Goal: Task Accomplishment & Management: Complete application form

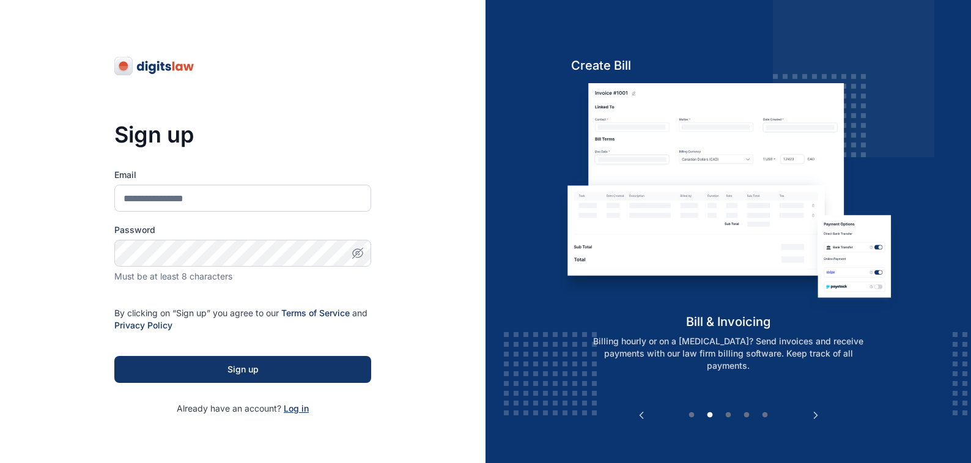
click at [297, 410] on span "Log in" at bounding box center [296, 408] width 25 height 10
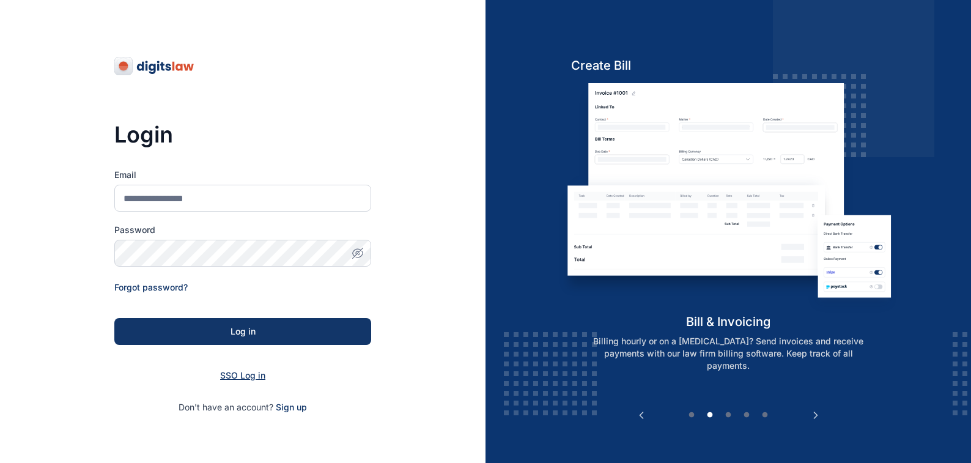
click at [234, 376] on span "SSO Log in" at bounding box center [242, 375] width 45 height 10
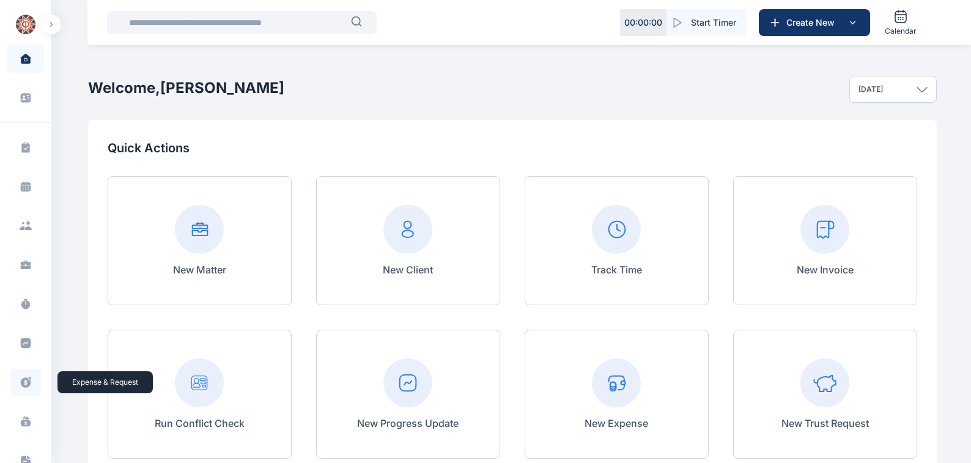
click at [21, 383] on icon at bounding box center [26, 382] width 10 height 10
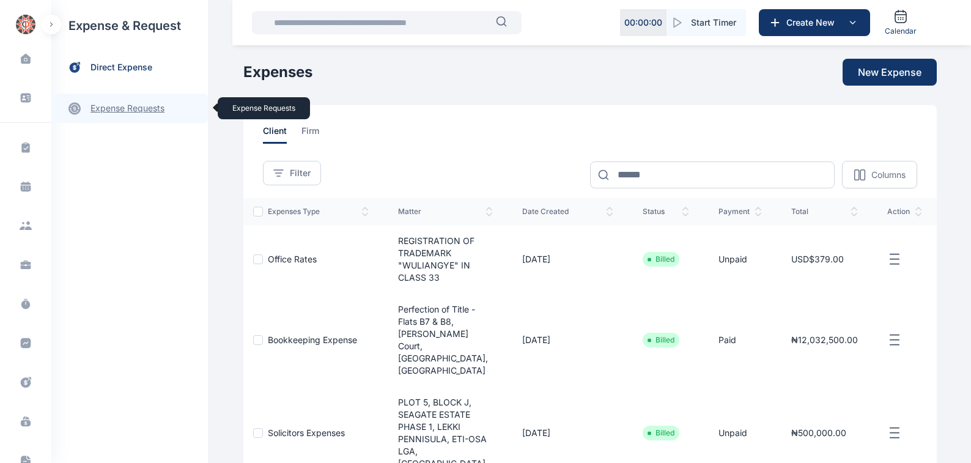
click at [113, 108] on link "expense requests expense requests" at bounding box center [129, 108] width 157 height 29
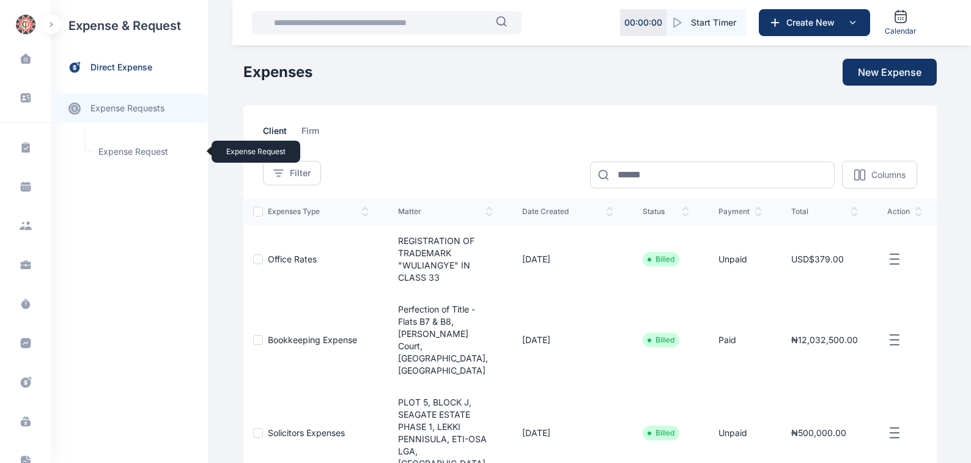
click at [114, 152] on span "Expense Request Expense Request" at bounding box center [146, 151] width 111 height 23
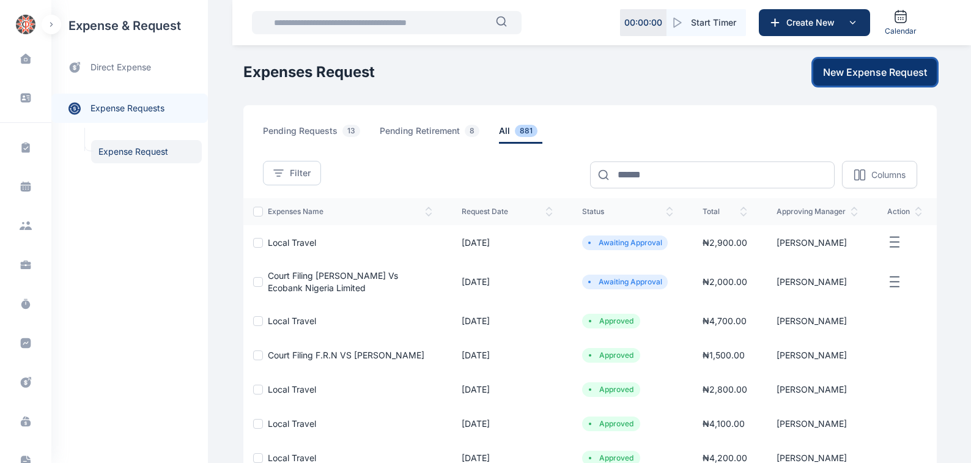
click at [864, 73] on span "New Expense Request" at bounding box center [875, 72] width 104 height 15
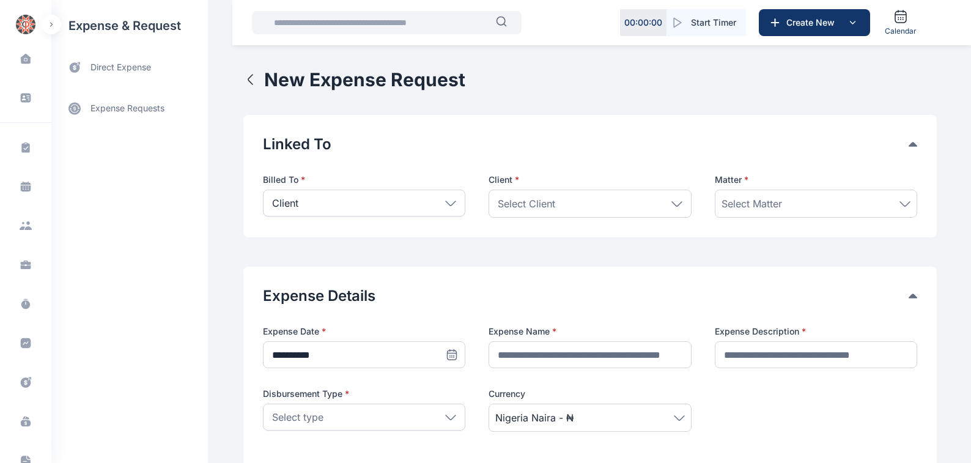
click at [445, 202] on icon at bounding box center [450, 204] width 11 height 6
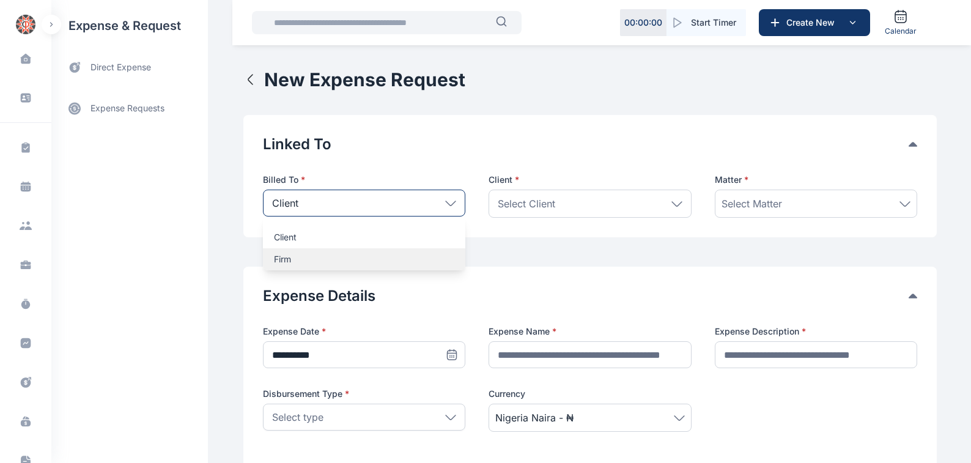
click at [275, 258] on p "Firm" at bounding box center [364, 259] width 180 height 12
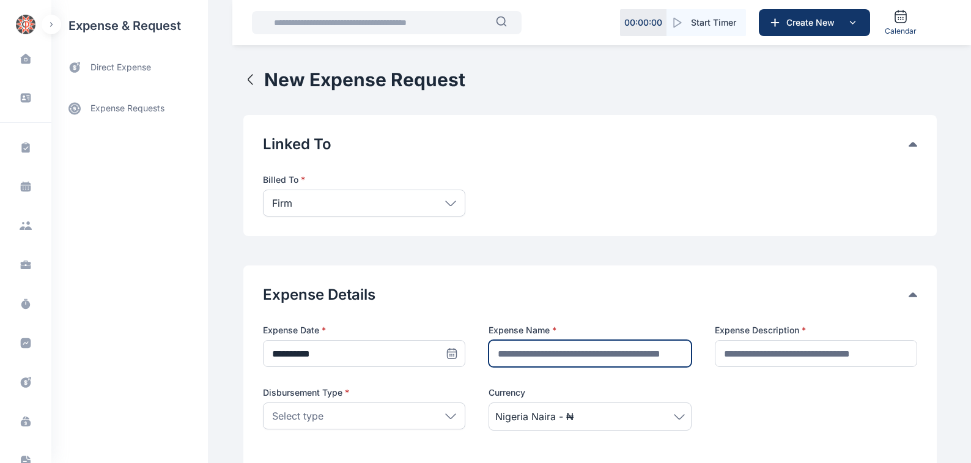
click at [496, 353] on input "text" at bounding box center [590, 353] width 202 height 27
type input "**********"
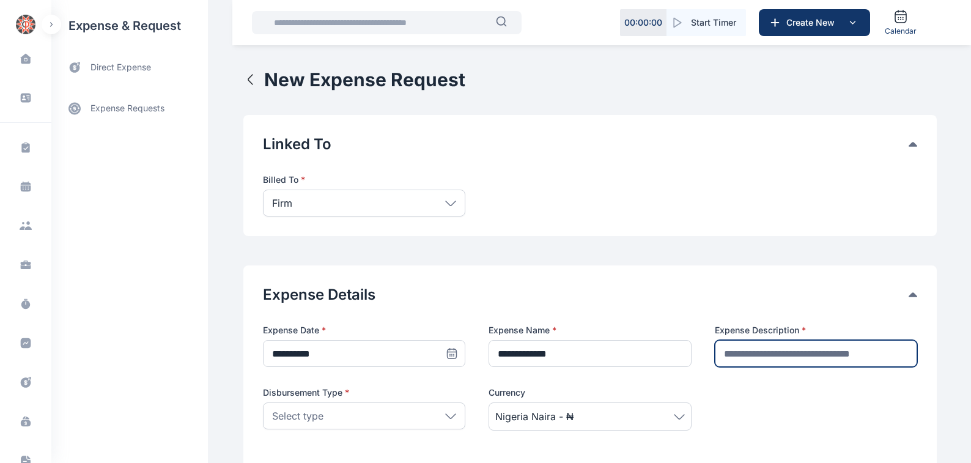
click at [727, 351] on input "text" at bounding box center [816, 353] width 202 height 27
type input "********"
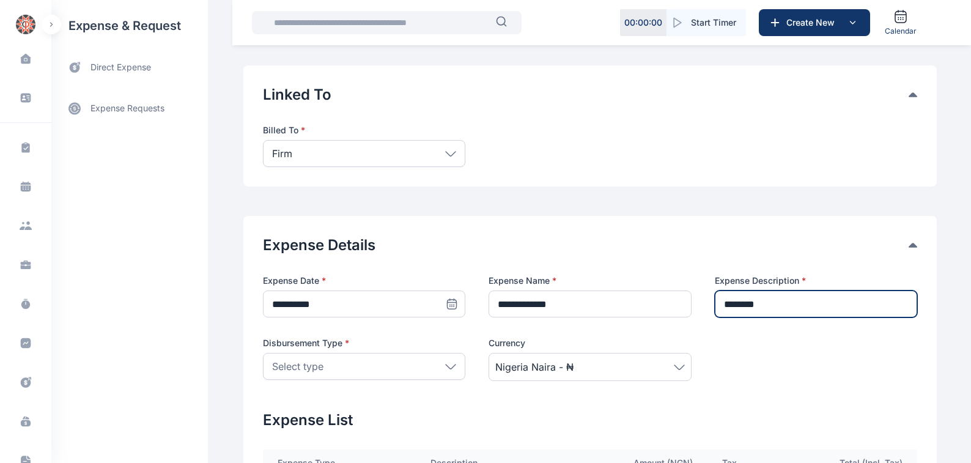
scroll to position [69, 0]
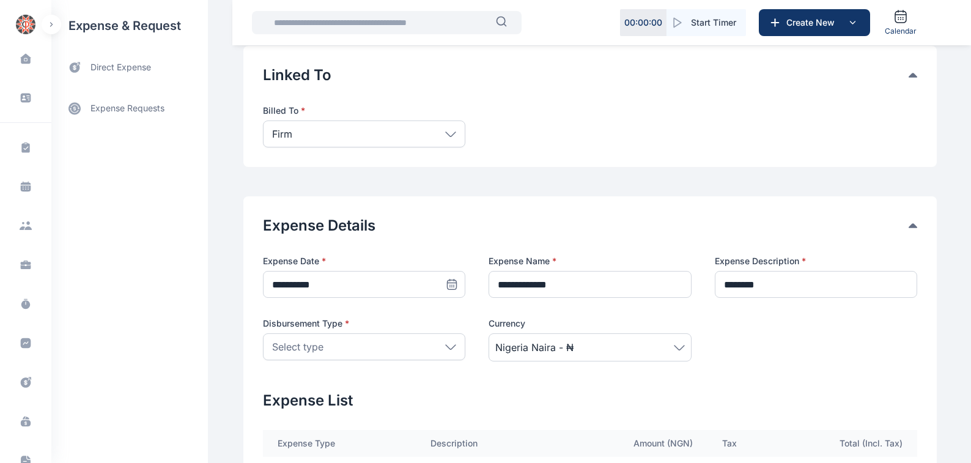
click at [446, 347] on icon at bounding box center [450, 347] width 11 height 6
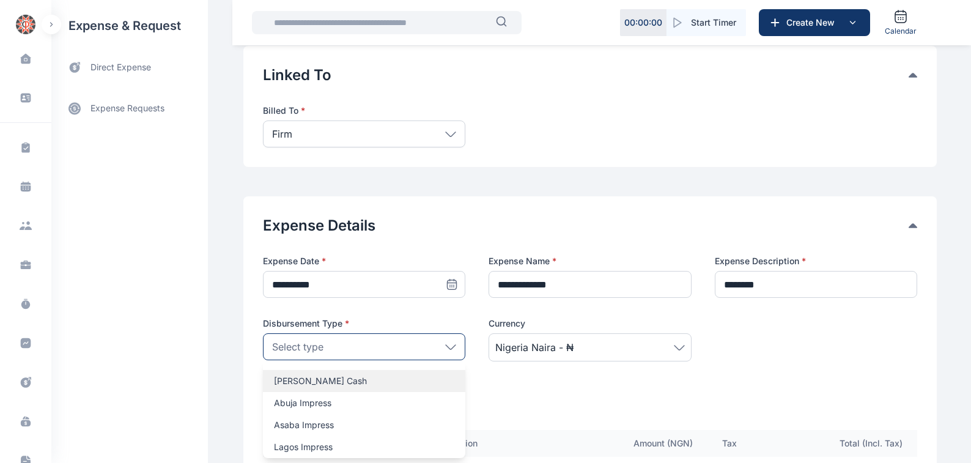
click at [280, 381] on p "Petty Cash" at bounding box center [364, 381] width 180 height 12
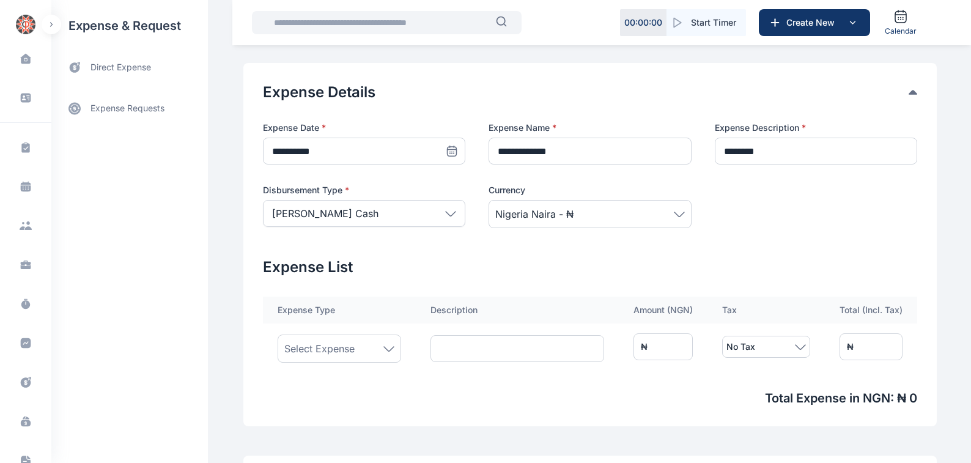
scroll to position [208, 0]
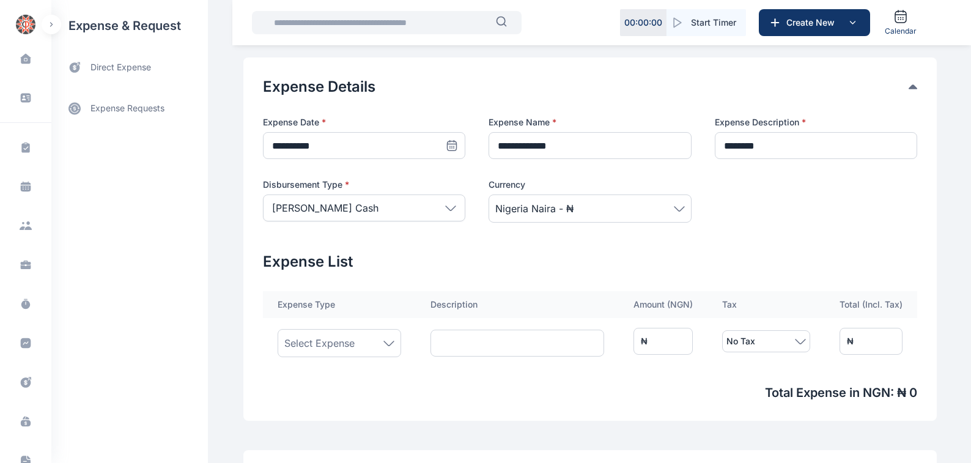
drag, startPoint x: 383, startPoint y: 342, endPoint x: 357, endPoint y: 345, distance: 26.5
click at [383, 342] on icon at bounding box center [388, 344] width 11 height 6
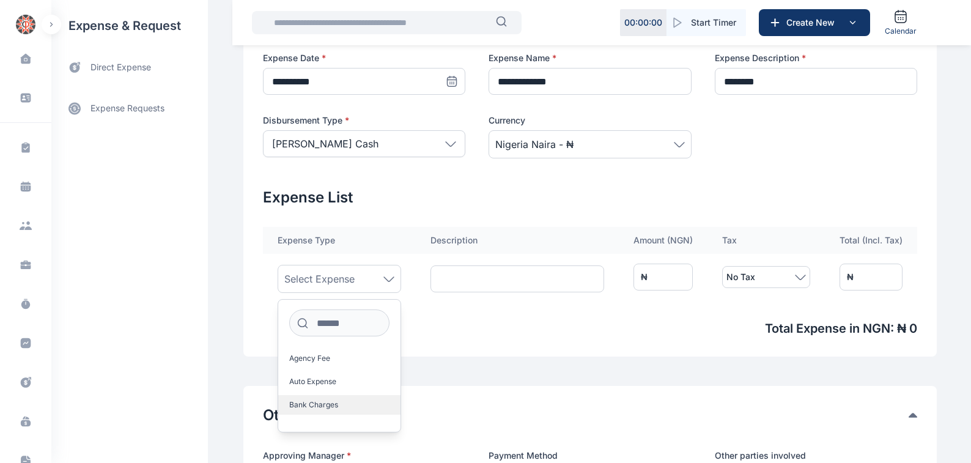
scroll to position [278, 0]
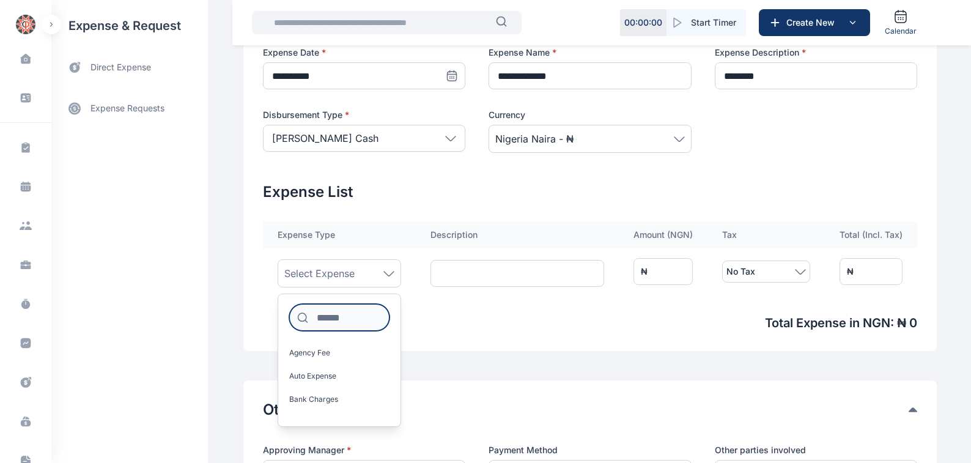
click at [313, 314] on input at bounding box center [339, 317] width 100 height 27
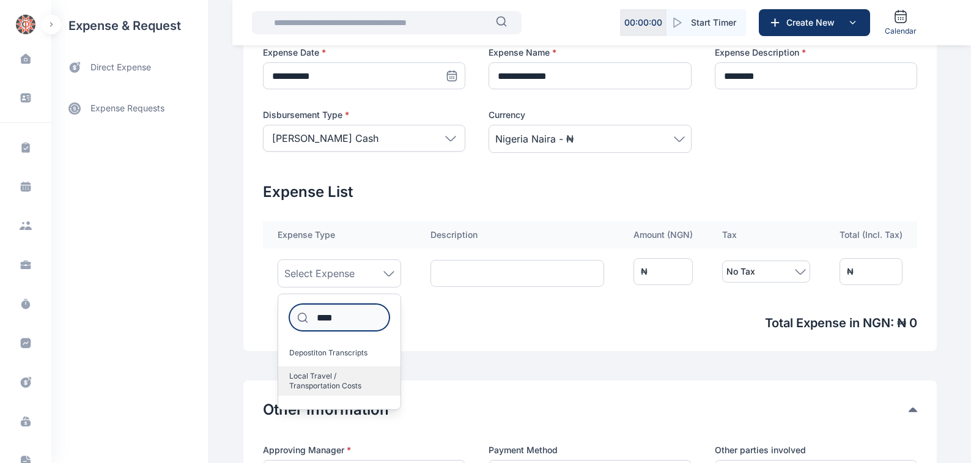
type input "****"
click at [313, 375] on span "Local Travel / Transportation Costs" at bounding box center [334, 381] width 91 height 20
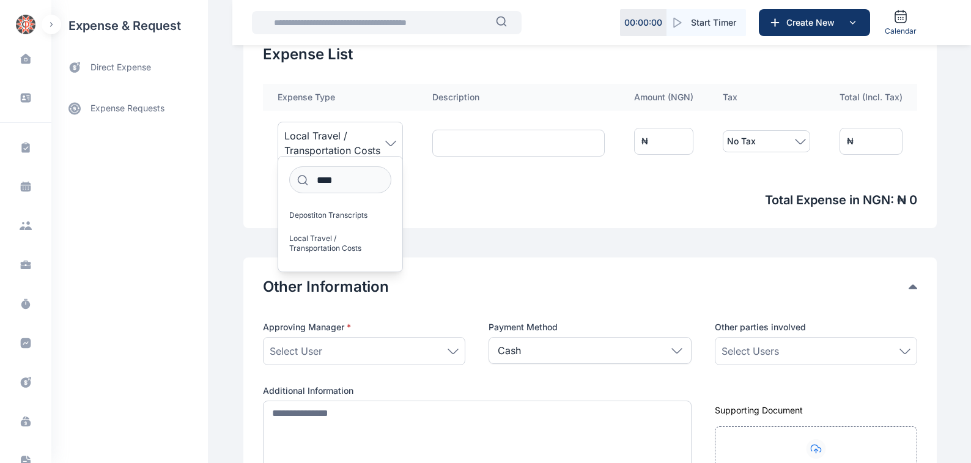
scroll to position [417, 0]
click at [448, 349] on icon at bounding box center [453, 350] width 11 height 6
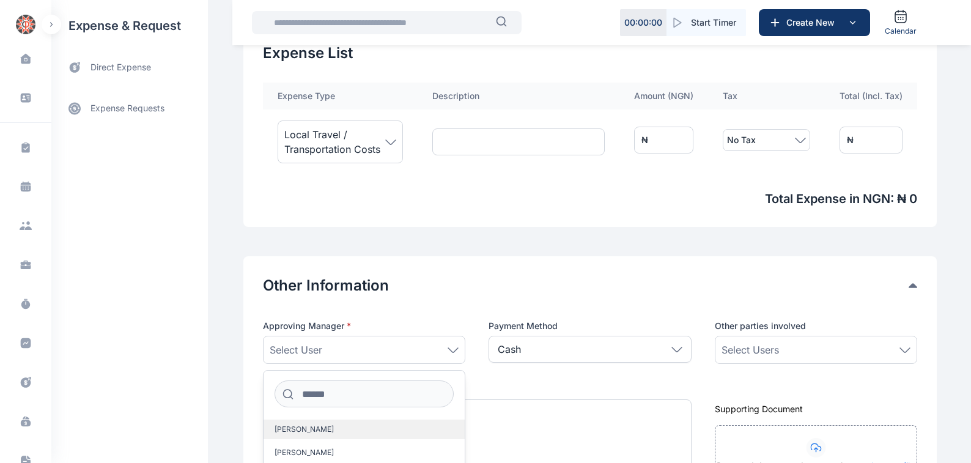
click at [283, 428] on span "Angela Ezenweani" at bounding box center [304, 429] width 59 height 10
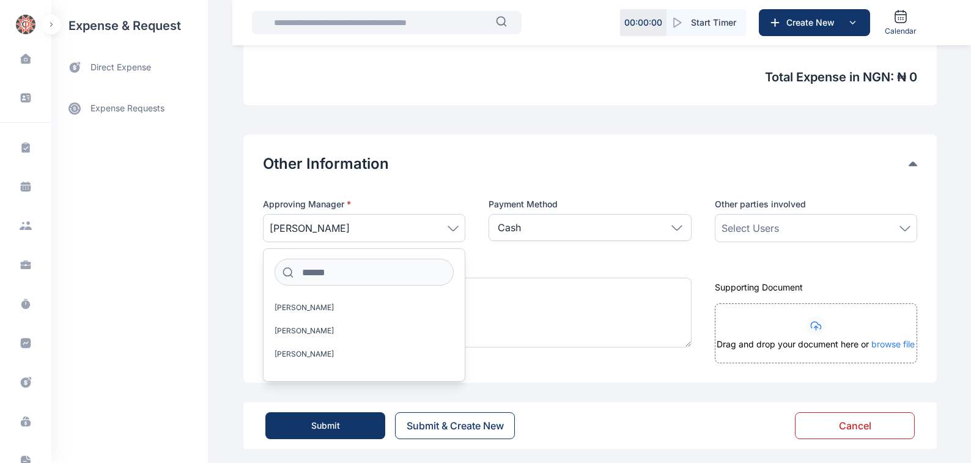
scroll to position [544, 0]
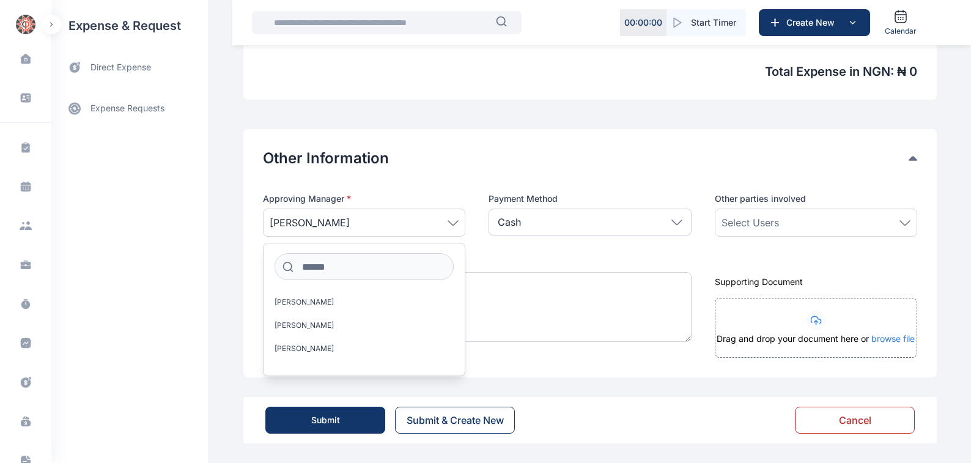
click at [905, 221] on icon at bounding box center [905, 223] width 11 height 6
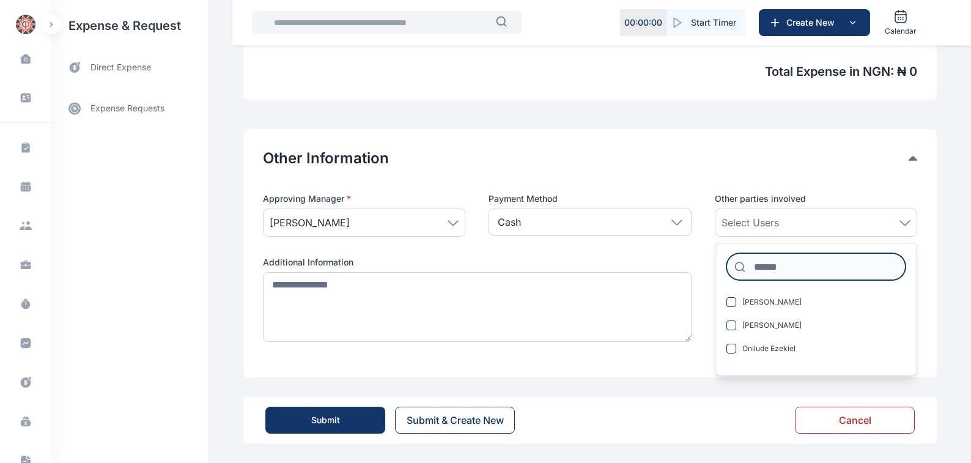
click at [758, 266] on input at bounding box center [816, 266] width 179 height 27
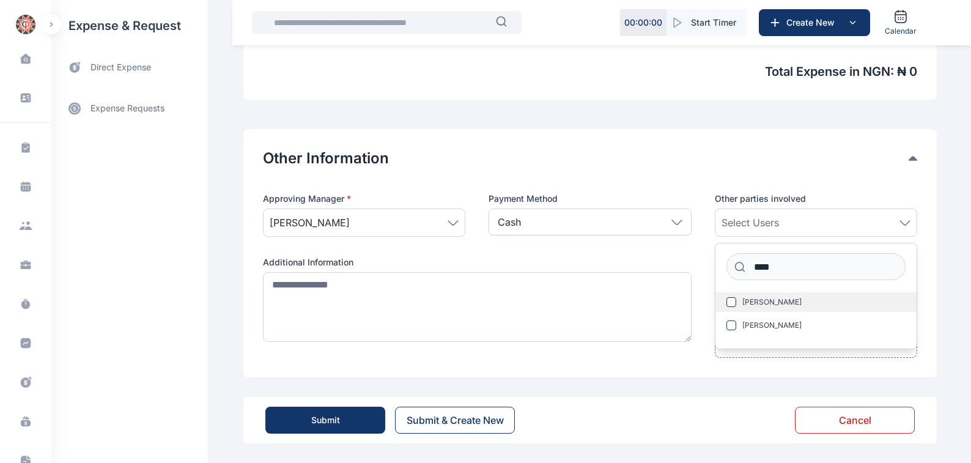
click at [752, 302] on span "Okoh Mike" at bounding box center [771, 302] width 59 height 10
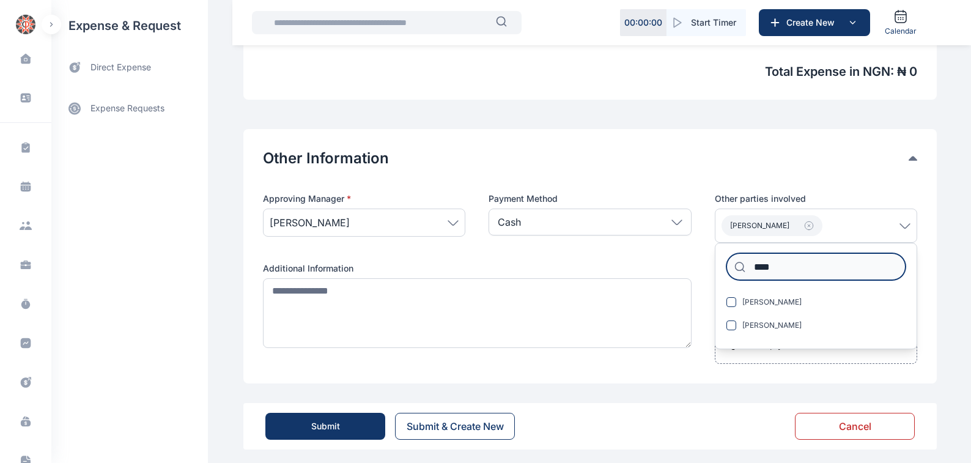
click at [774, 264] on input "****" at bounding box center [816, 266] width 179 height 27
type input "*"
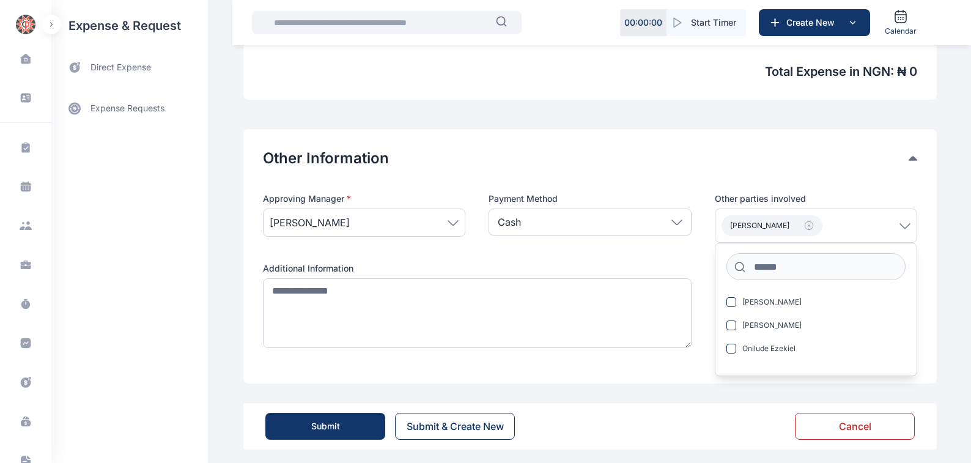
click at [705, 287] on div "Approving Manager * Angela Ezenweani Payment Method Cash Cash Cheque Credit Car…" at bounding box center [590, 278] width 654 height 171
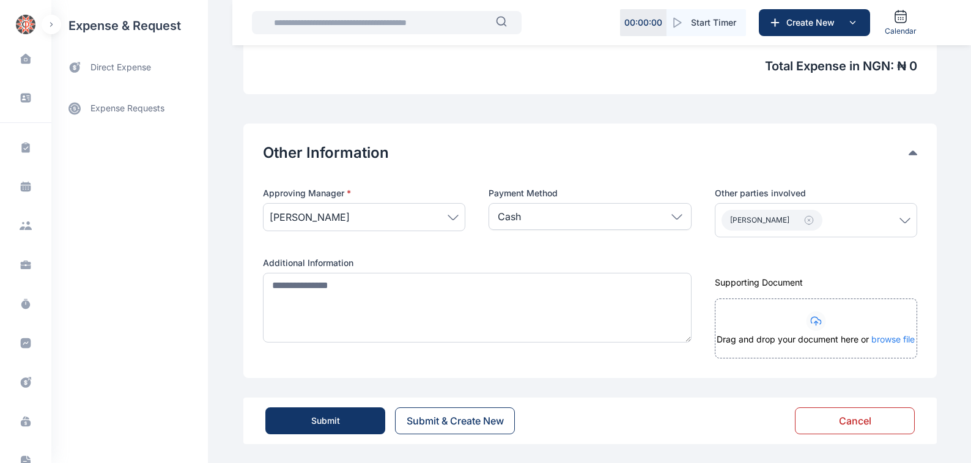
scroll to position [550, 0]
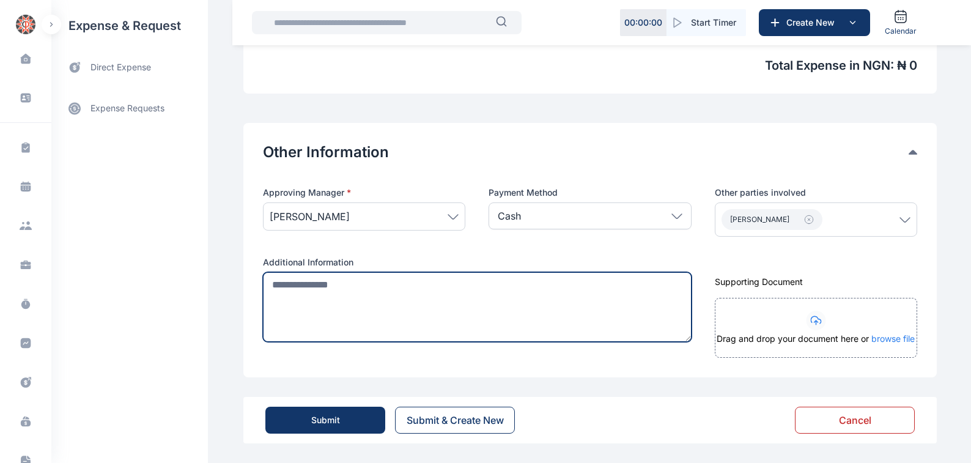
click at [263, 281] on textarea at bounding box center [477, 307] width 429 height 70
type textarea "*"
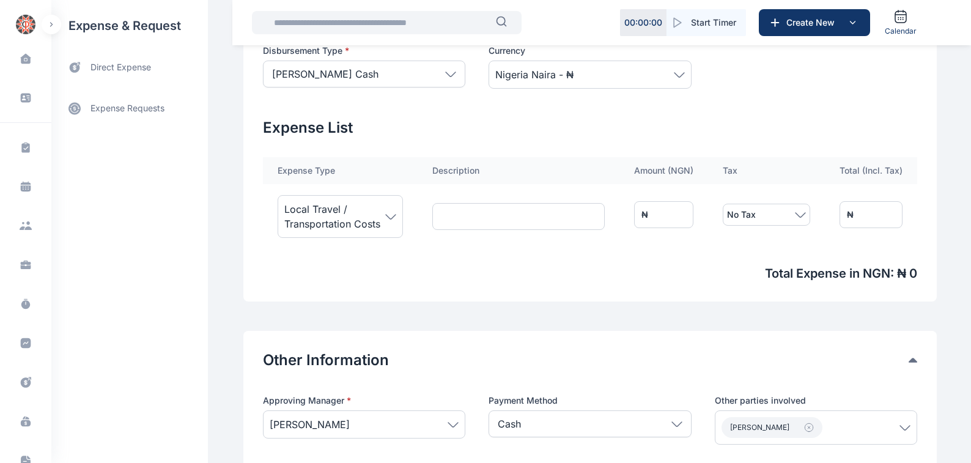
scroll to position [341, 0]
type textarea "**********"
drag, startPoint x: 684, startPoint y: 213, endPoint x: 385, endPoint y: 199, distance: 300.0
click at [398, 199] on tr "Local Travel / Transportation Costs ₦ * No Tax ₦ *" at bounding box center [590, 215] width 654 height 61
type input "*"
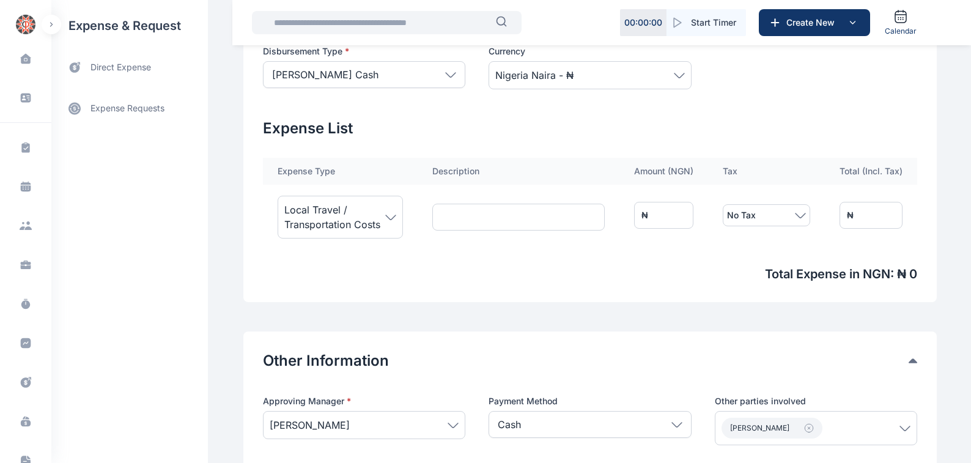
type input "*"
type input "**"
type input "***"
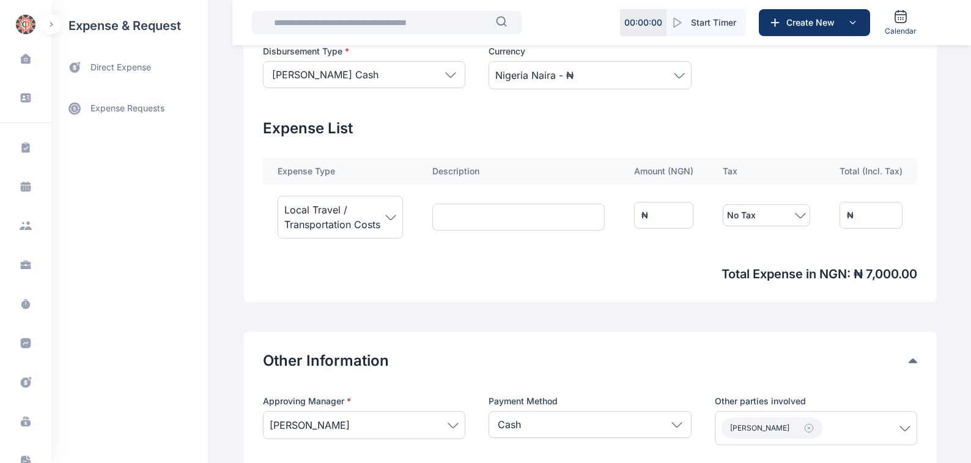
type input "****"
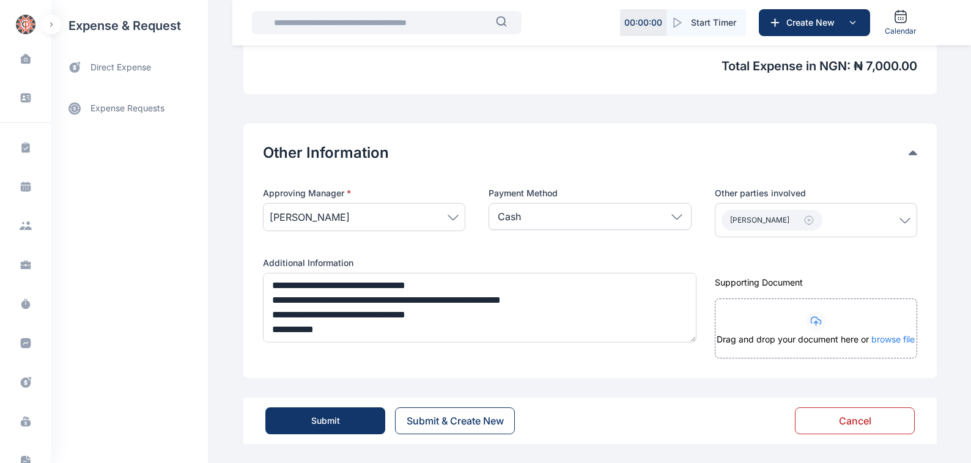
scroll to position [550, 0]
type input "****"
drag, startPoint x: 320, startPoint y: 421, endPoint x: 628, endPoint y: 380, distance: 311.0
click at [320, 420] on div "Submit" at bounding box center [325, 420] width 29 height 12
